Goal: Check status: Check status

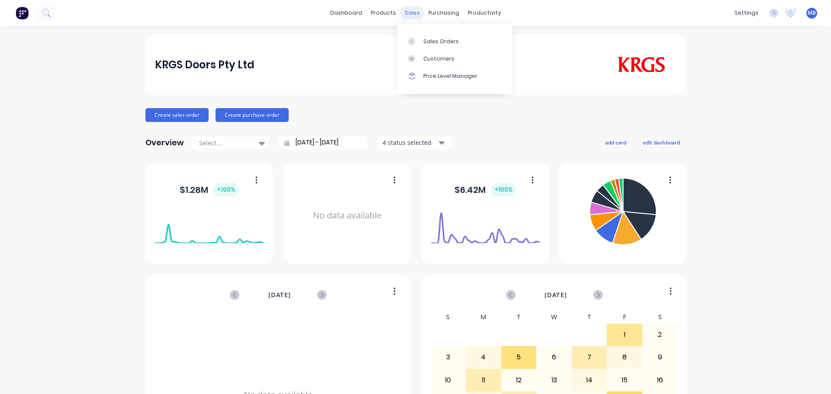
click at [410, 9] on div "sales" at bounding box center [412, 12] width 24 height 13
click at [432, 42] on div "Sales Orders" at bounding box center [441, 42] width 36 height 8
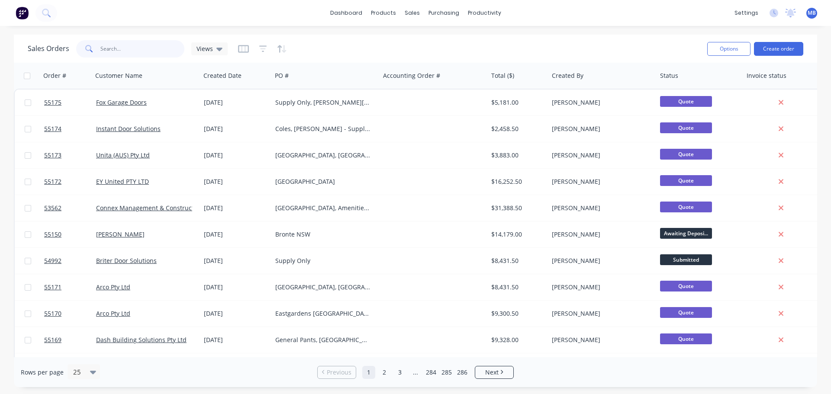
click at [103, 48] on input "text" at bounding box center [142, 48] width 84 height 17
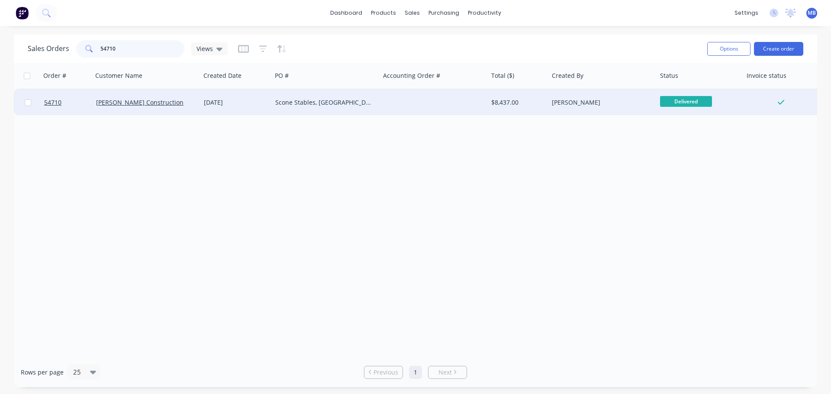
type input "54710"
click at [421, 102] on div at bounding box center [434, 103] width 108 height 26
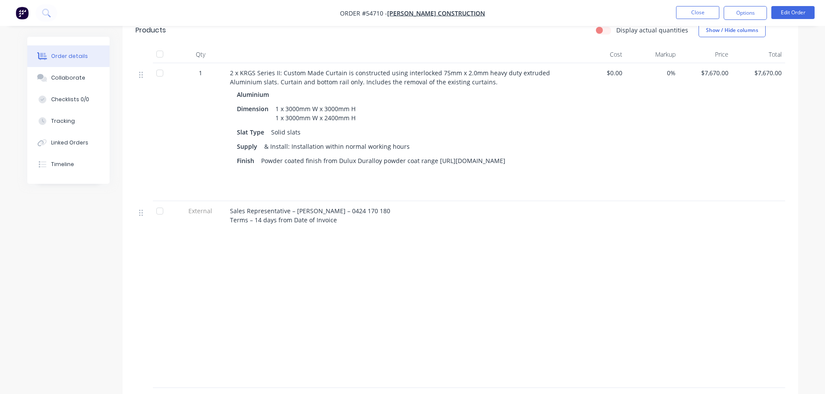
scroll to position [293, 0]
